Goal: Transaction & Acquisition: Obtain resource

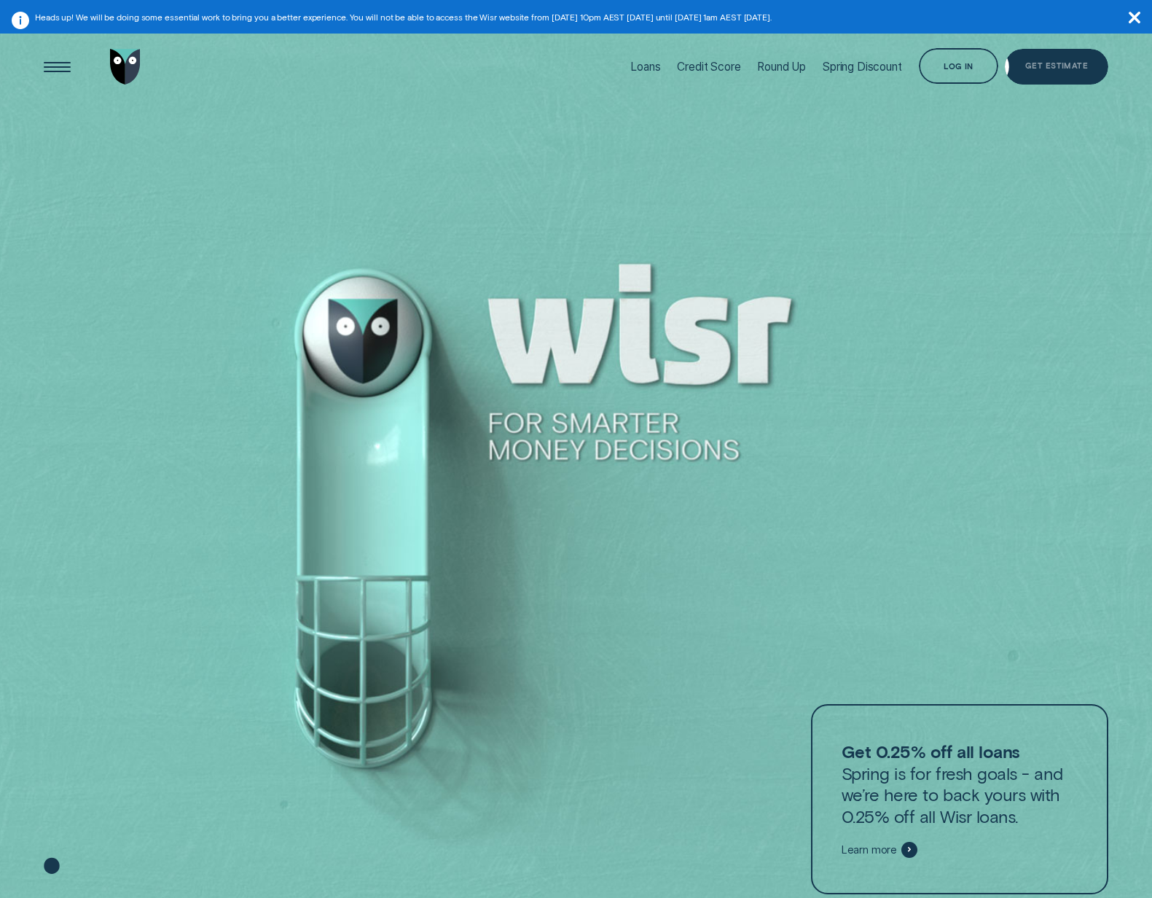
click at [1040, 77] on div "Get Estimate" at bounding box center [1056, 67] width 103 height 36
click at [1047, 79] on div "Get Estimate" at bounding box center [1056, 67] width 103 height 36
